Goal: Use online tool/utility

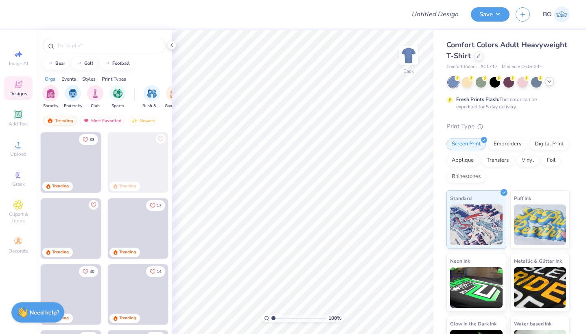
click at [551, 84] on icon at bounding box center [549, 81] width 7 height 7
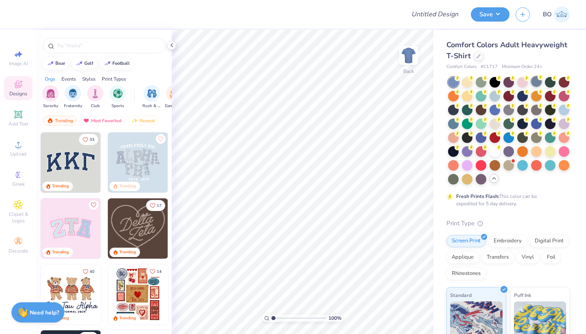
click at [538, 81] on div at bounding box center [536, 81] width 11 height 11
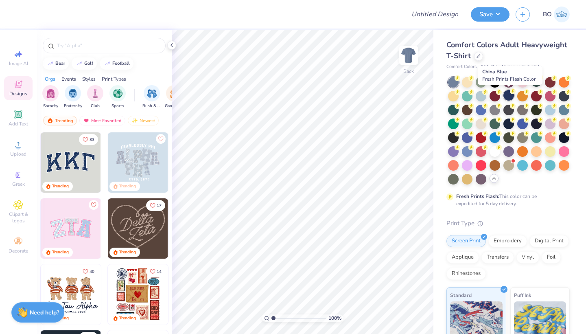
click at [508, 97] on div at bounding box center [508, 95] width 11 height 11
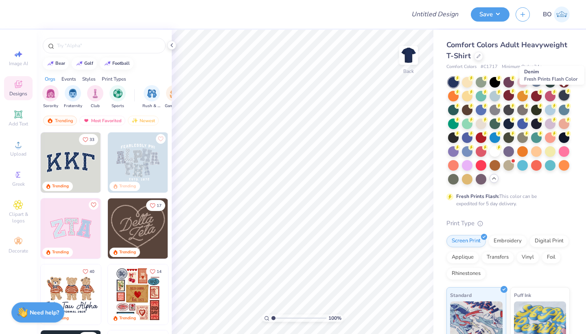
click at [567, 97] on div at bounding box center [564, 95] width 11 height 11
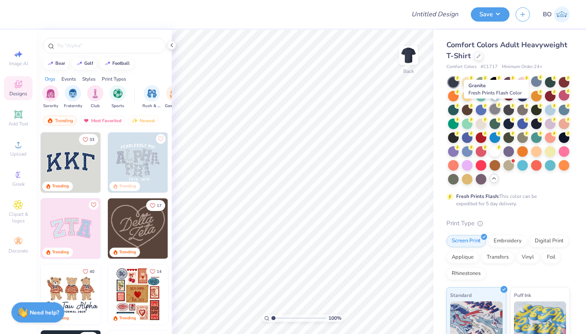
click at [497, 110] on div at bounding box center [495, 109] width 11 height 11
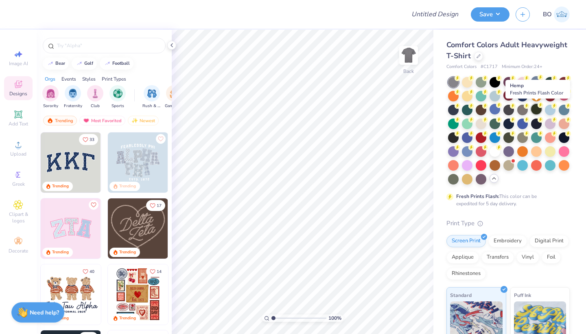
click at [536, 111] on div at bounding box center [536, 109] width 11 height 11
click at [560, 112] on div at bounding box center [564, 109] width 11 height 11
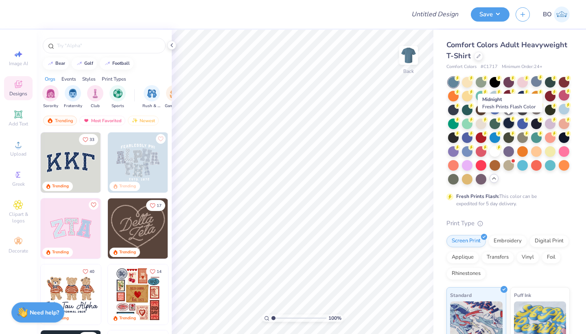
click at [510, 121] on div at bounding box center [508, 123] width 11 height 11
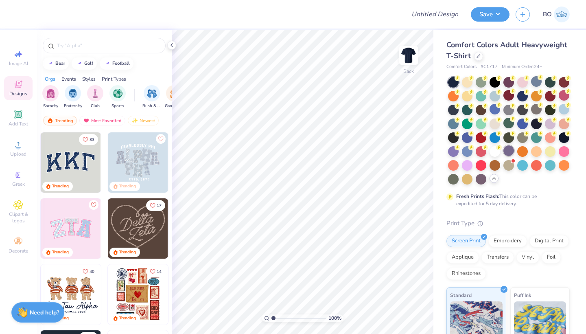
click at [507, 152] on div at bounding box center [508, 150] width 11 height 11
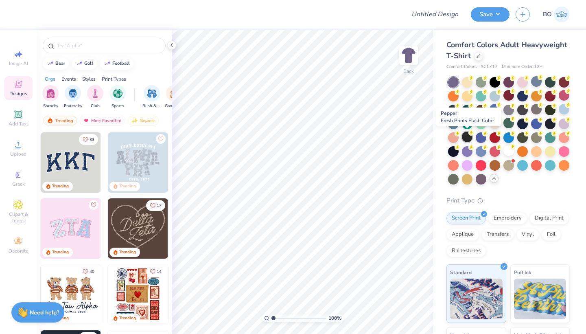
click at [469, 136] on div at bounding box center [467, 136] width 11 height 11
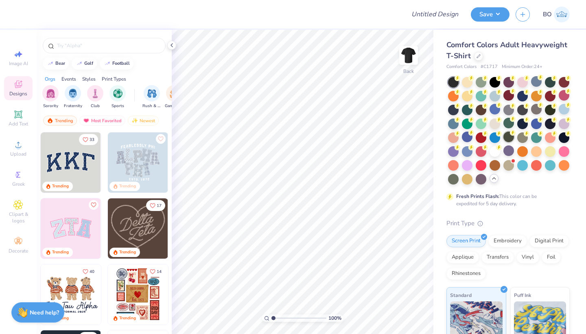
click at [512, 138] on div at bounding box center [508, 136] width 11 height 11
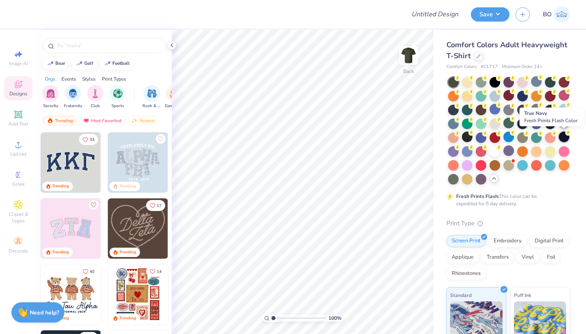
click at [563, 141] on div at bounding box center [564, 136] width 11 height 11
click at [537, 77] on div at bounding box center [536, 81] width 11 height 11
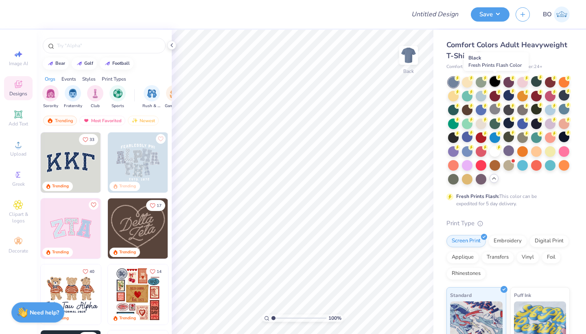
click at [494, 84] on div at bounding box center [495, 81] width 11 height 11
click at [510, 112] on div at bounding box center [508, 109] width 11 height 11
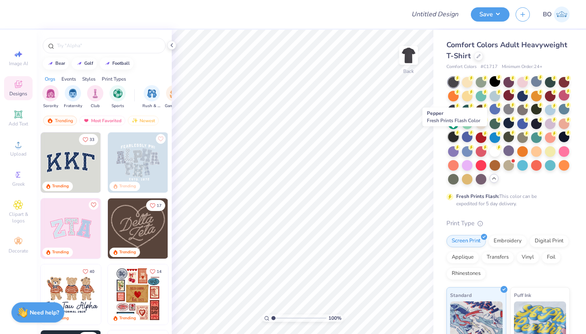
click at [457, 138] on div at bounding box center [453, 136] width 11 height 11
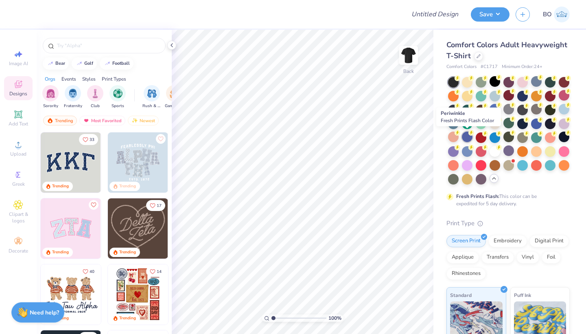
click at [466, 139] on div at bounding box center [467, 136] width 11 height 11
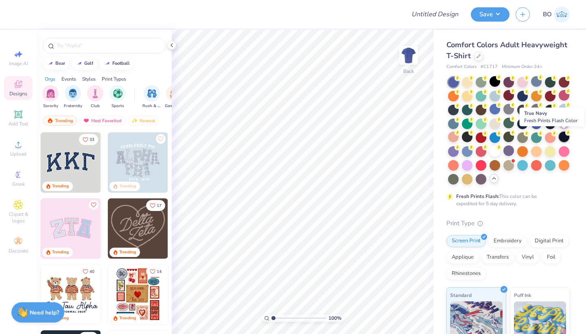
click at [564, 136] on div at bounding box center [564, 136] width 11 height 11
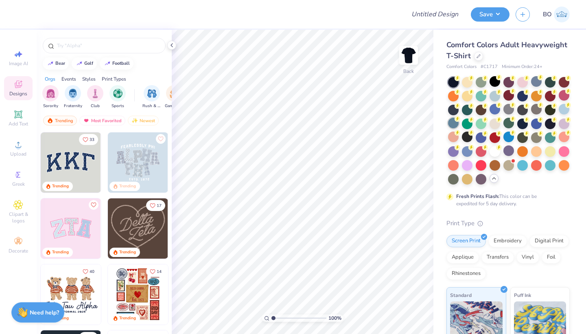
click at [452, 127] on div at bounding box center [453, 123] width 11 height 11
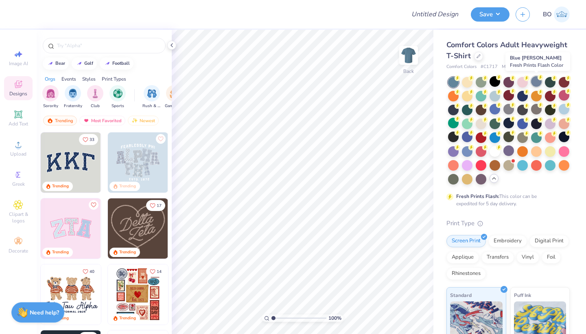
click at [537, 84] on div at bounding box center [536, 81] width 11 height 11
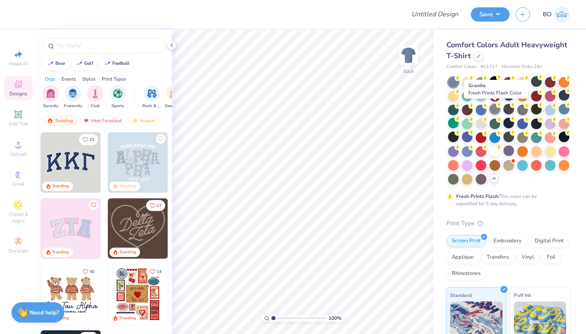
click at [497, 110] on div at bounding box center [495, 109] width 11 height 11
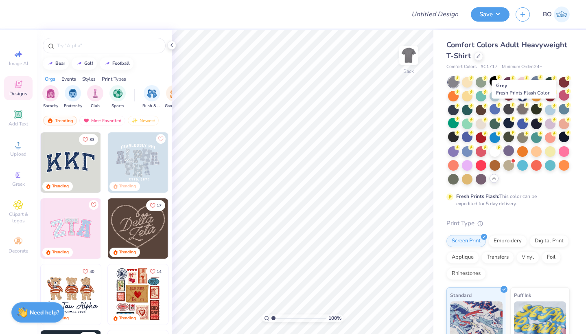
click at [520, 109] on div at bounding box center [522, 109] width 11 height 11
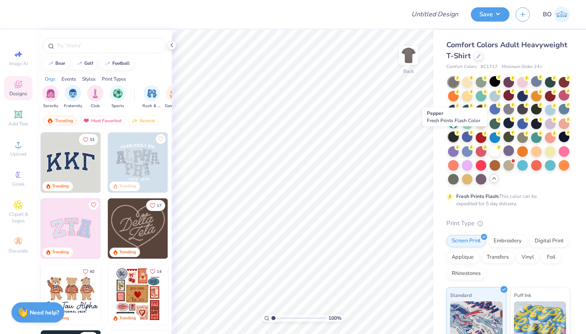
click at [456, 139] on div at bounding box center [453, 136] width 11 height 11
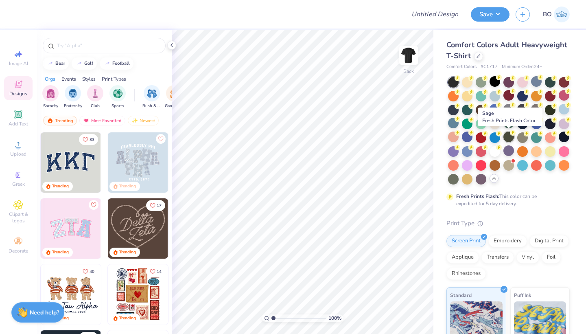
click at [508, 138] on div at bounding box center [508, 136] width 11 height 11
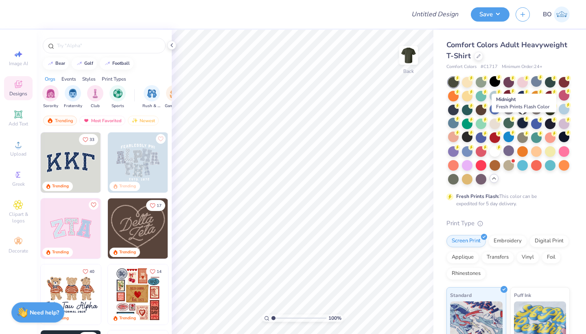
click at [524, 126] on div at bounding box center [522, 123] width 11 height 11
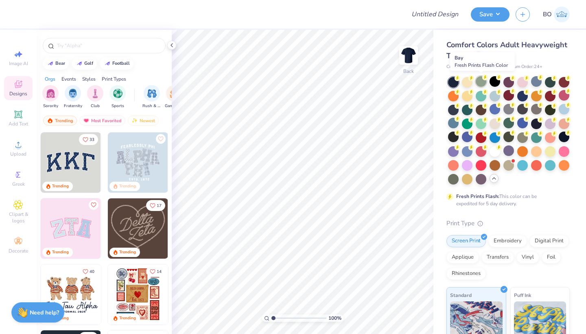
click at [482, 85] on div at bounding box center [481, 81] width 11 height 11
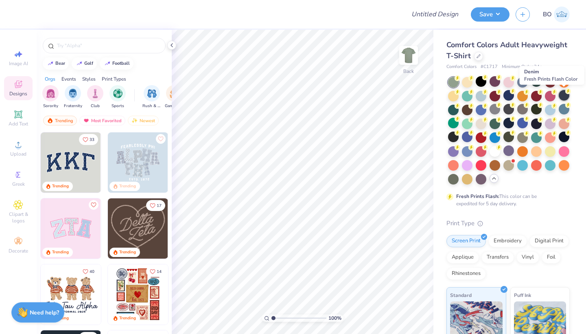
click at [564, 98] on div at bounding box center [564, 95] width 11 height 11
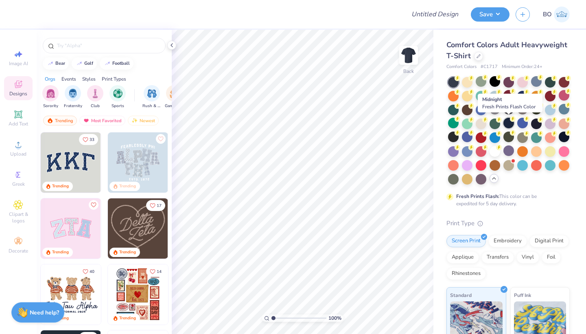
click at [508, 123] on div at bounding box center [508, 123] width 11 height 11
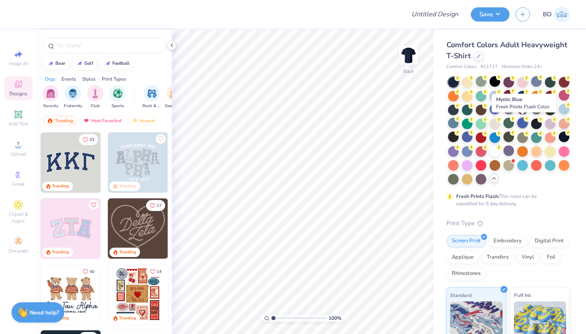
click at [526, 125] on div at bounding box center [522, 123] width 11 height 11
click at [539, 125] on div at bounding box center [536, 123] width 11 height 11
click at [503, 164] on div at bounding box center [508, 164] width 11 height 11
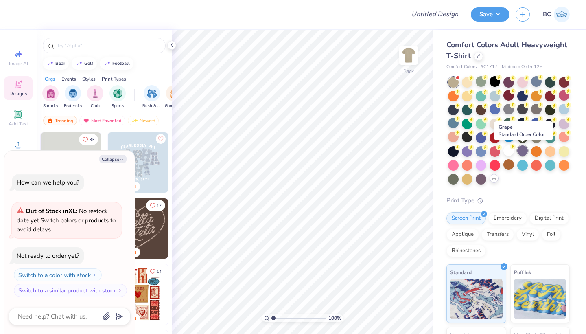
click at [522, 150] on div at bounding box center [522, 150] width 11 height 11
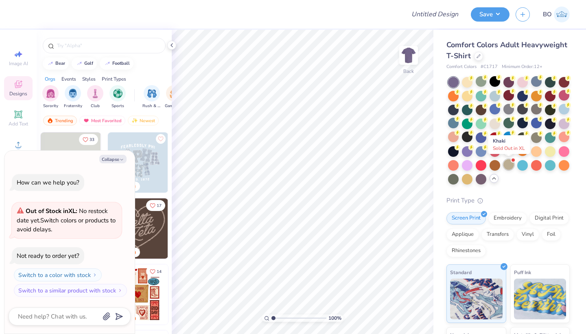
click at [509, 164] on div at bounding box center [508, 164] width 11 height 11
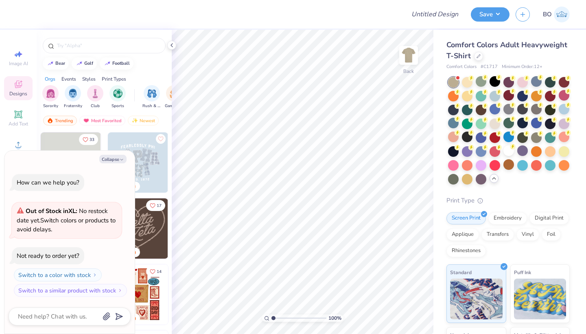
scroll to position [43, 0]
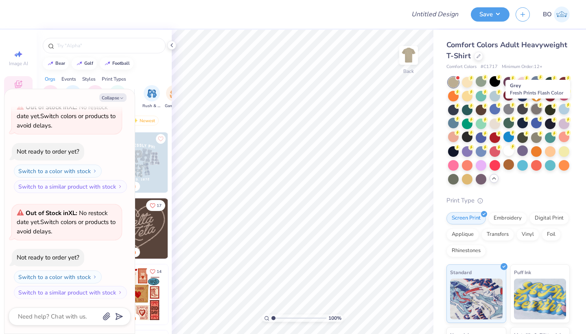
click at [537, 109] on div at bounding box center [536, 109] width 11 height 11
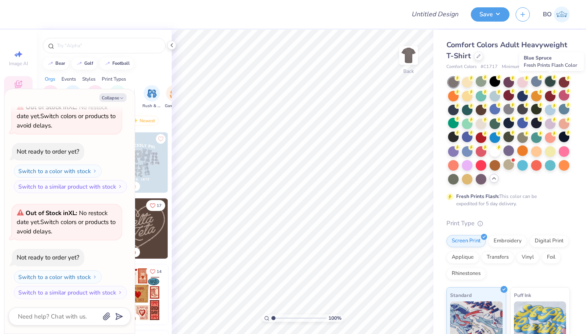
click at [553, 83] on div at bounding box center [550, 81] width 11 height 11
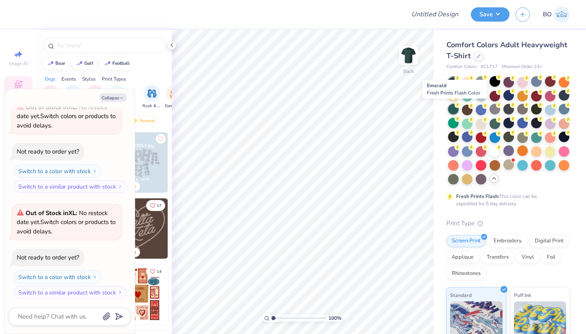
click at [456, 112] on div at bounding box center [453, 109] width 11 height 11
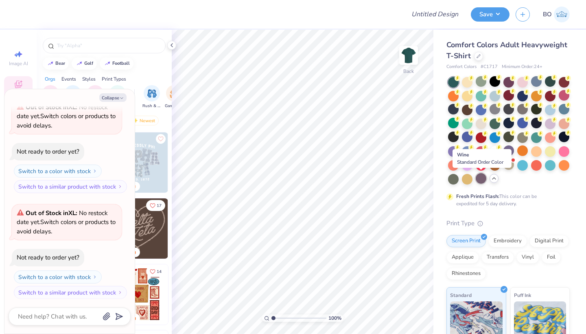
click at [481, 181] on div at bounding box center [481, 178] width 11 height 11
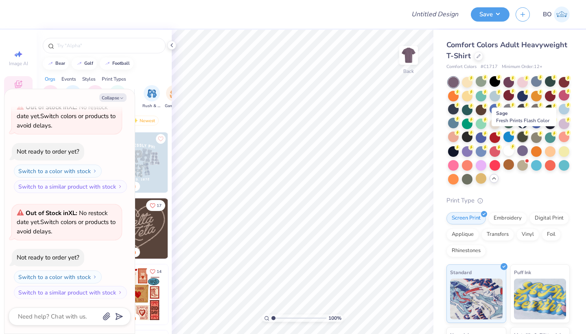
click at [522, 140] on div at bounding box center [522, 136] width 11 height 11
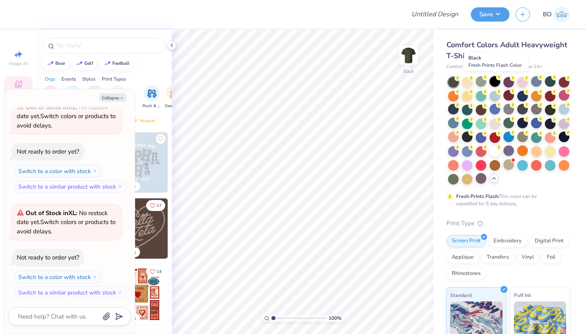
click at [496, 87] on div at bounding box center [495, 81] width 11 height 11
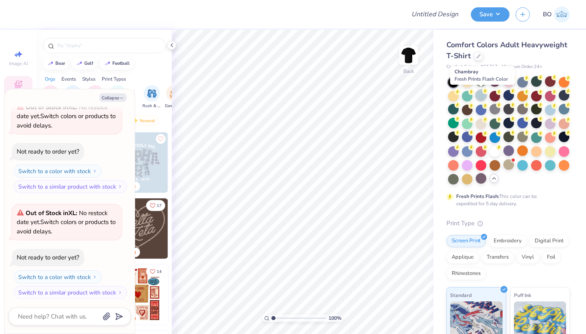
click at [483, 97] on div at bounding box center [481, 95] width 11 height 11
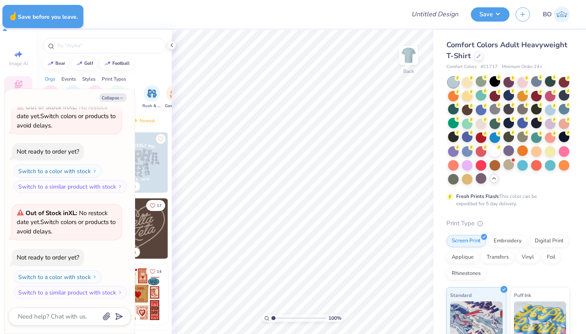
type textarea "x"
